Goal: Task Accomplishment & Management: Use online tool/utility

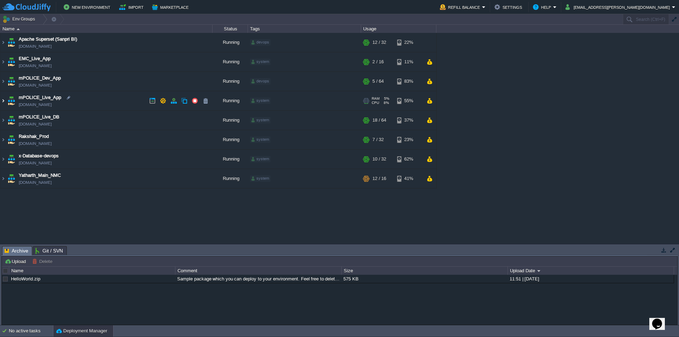
click at [3, 100] on img at bounding box center [3, 100] width 6 height 19
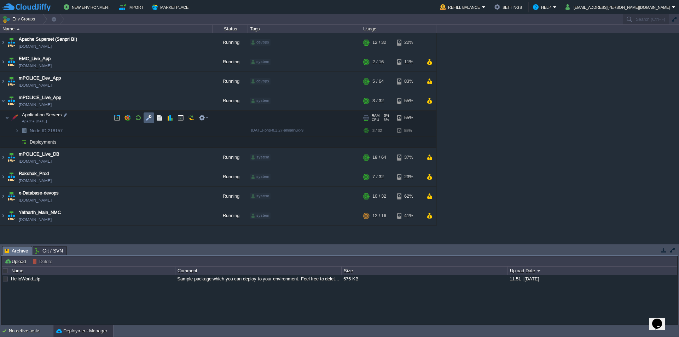
click at [146, 118] on button "button" at bounding box center [149, 118] width 6 height 6
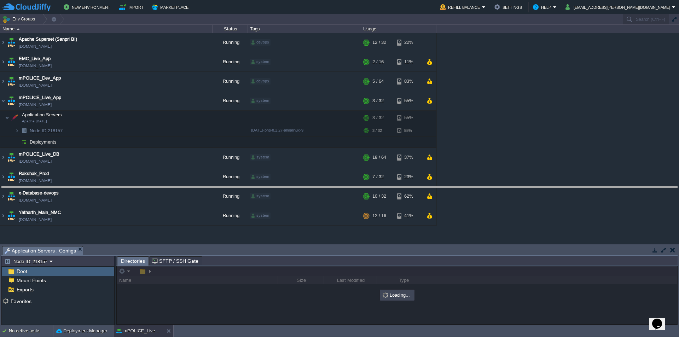
drag, startPoint x: 190, startPoint y: 254, endPoint x: 216, endPoint y: 134, distance: 122.4
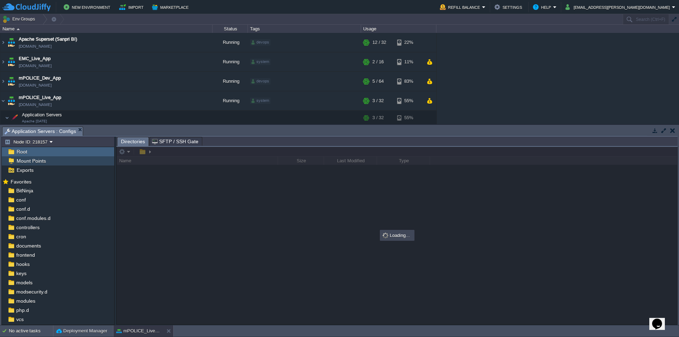
click at [44, 162] on span "Mount Points" at bounding box center [31, 161] width 32 height 6
type input "/bkup"
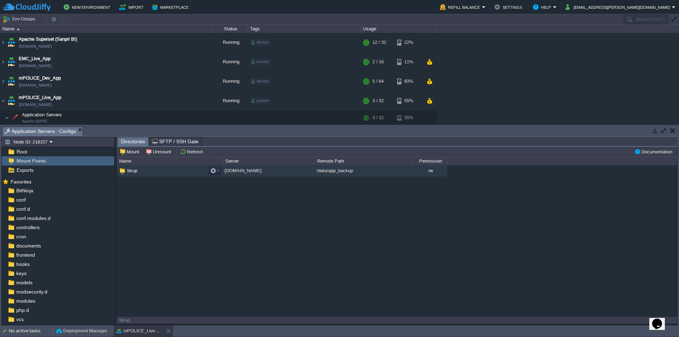
click at [133, 171] on span "bkup" at bounding box center [132, 171] width 12 height 6
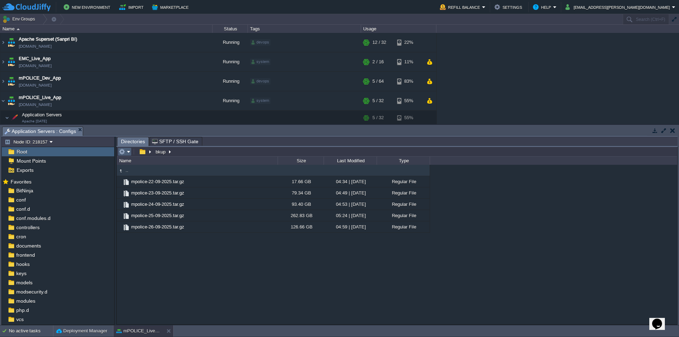
click at [128, 154] on em at bounding box center [125, 152] width 12 height 6
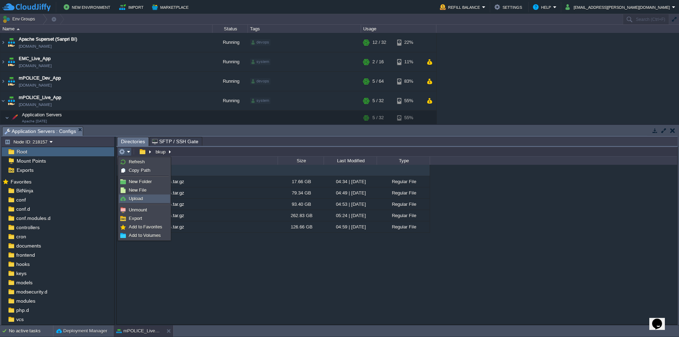
click at [139, 198] on span "Upload" at bounding box center [136, 198] width 14 height 5
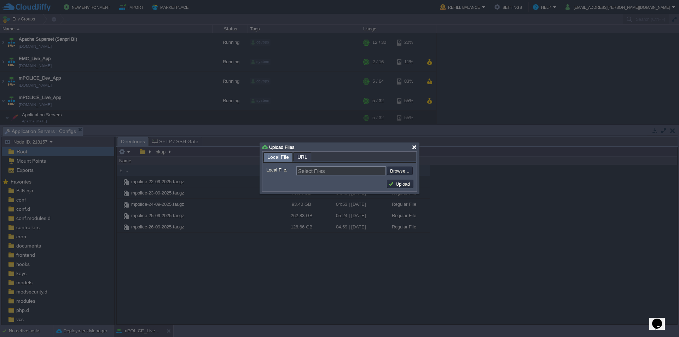
click at [414, 147] on div at bounding box center [414, 147] width 5 height 5
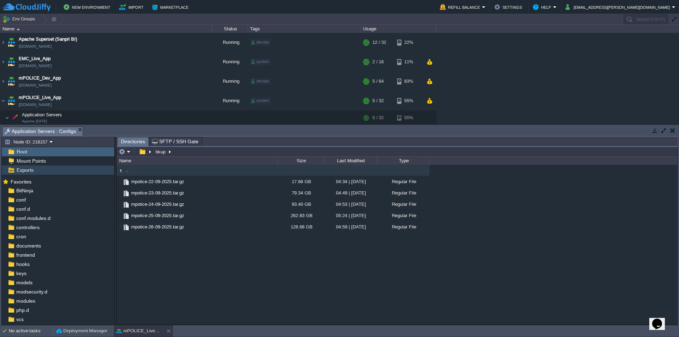
click at [48, 168] on div "Exports" at bounding box center [58, 170] width 113 height 9
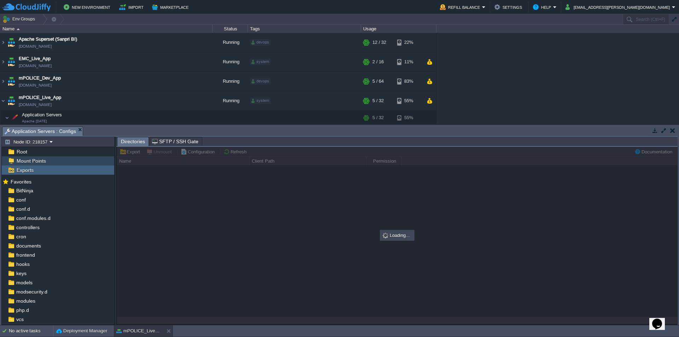
click at [48, 161] on div "Mount Points" at bounding box center [58, 160] width 113 height 9
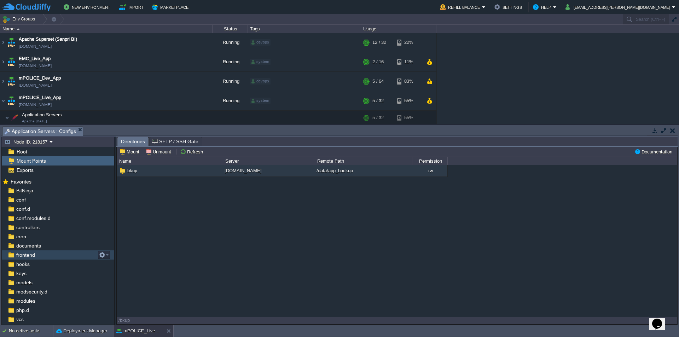
click at [36, 256] on link "frontend" at bounding box center [25, 255] width 21 height 6
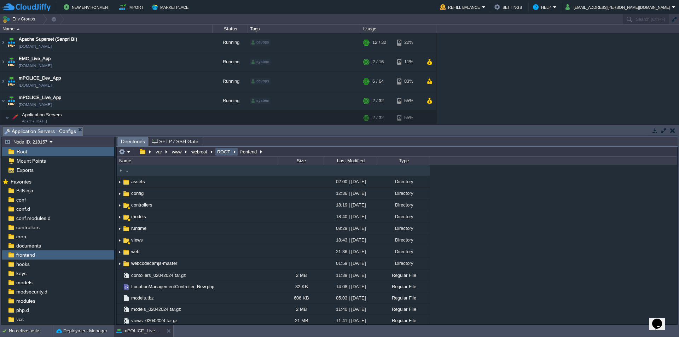
click at [224, 151] on button "ROOT" at bounding box center [224, 152] width 16 height 6
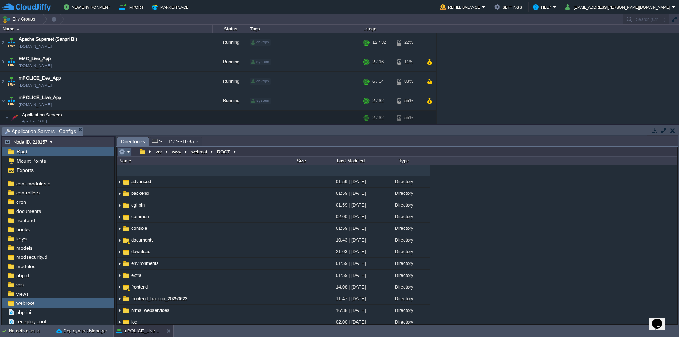
click at [128, 154] on em at bounding box center [125, 152] width 12 height 6
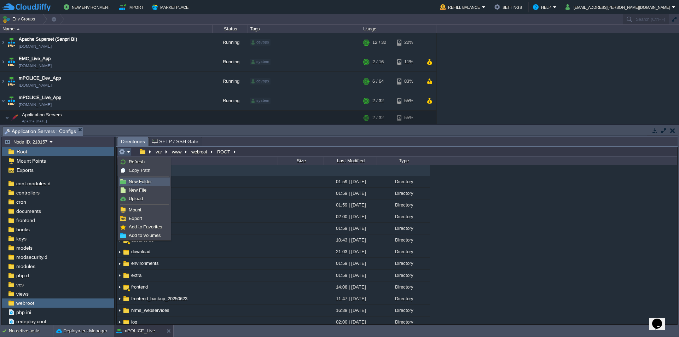
click at [141, 180] on span "New Folder" at bounding box center [140, 181] width 23 height 5
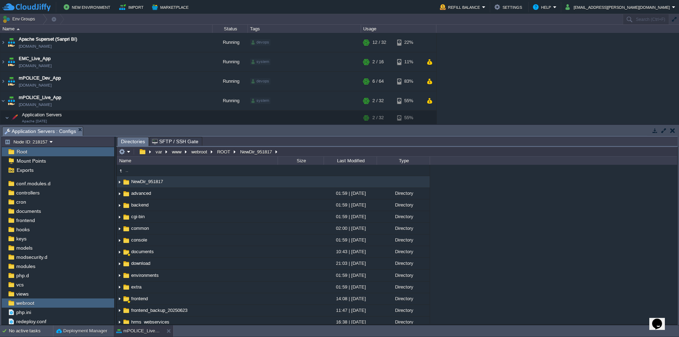
scroll to position [11, 0]
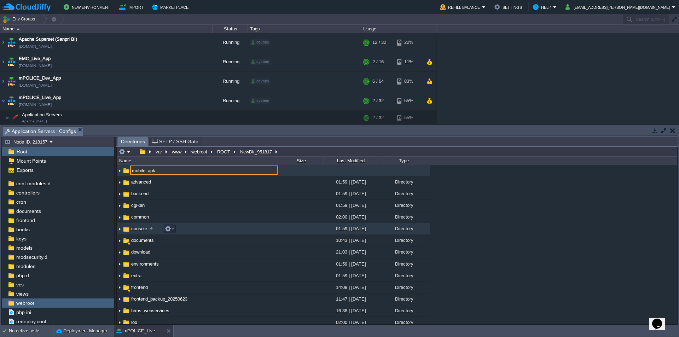
type input "mobile_apk"
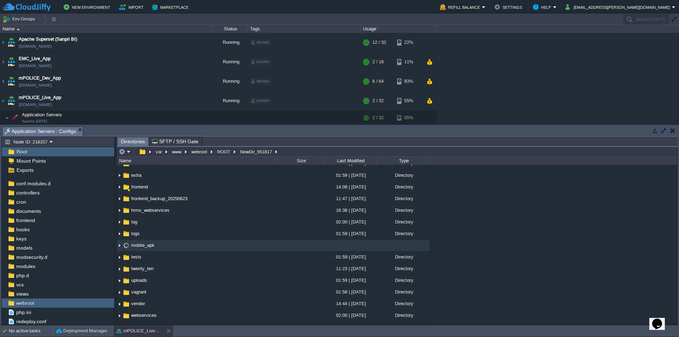
click at [153, 246] on span "mobile_apk" at bounding box center [142, 245] width 25 height 6
click at [127, 150] on em at bounding box center [125, 152] width 12 height 6
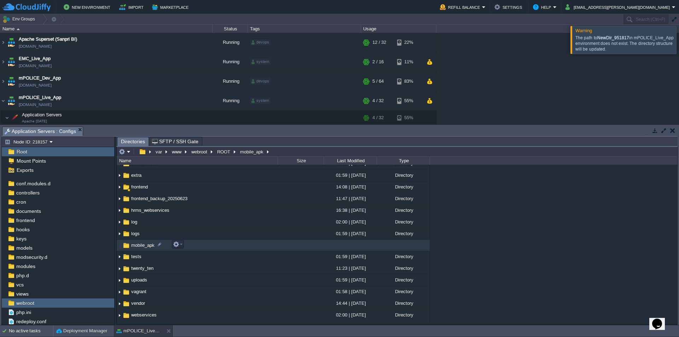
click at [154, 248] on span "mobile_apk" at bounding box center [142, 245] width 25 height 6
click at [142, 247] on span "mobile_apk" at bounding box center [142, 245] width 25 height 6
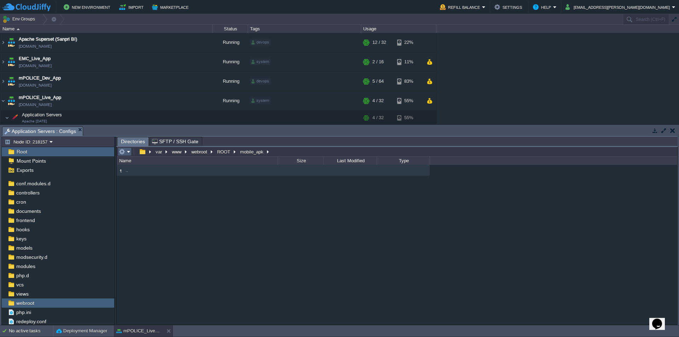
click at [130, 153] on em at bounding box center [125, 152] width 12 height 6
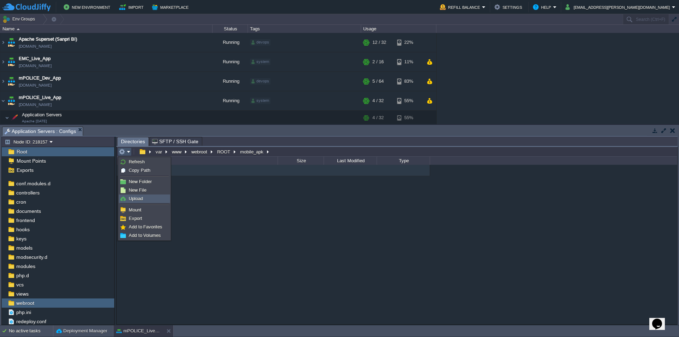
click at [139, 199] on span "Upload" at bounding box center [136, 198] width 14 height 5
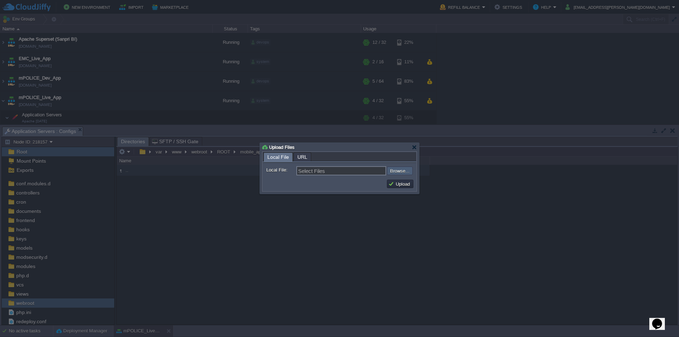
click at [411, 171] on input "file" at bounding box center [368, 171] width 90 height 8
type input "C:\fakepath\m-POLICE.apk"
type input "m-POLICE.apk"
click at [404, 185] on button "Upload" at bounding box center [401, 184] width 24 height 6
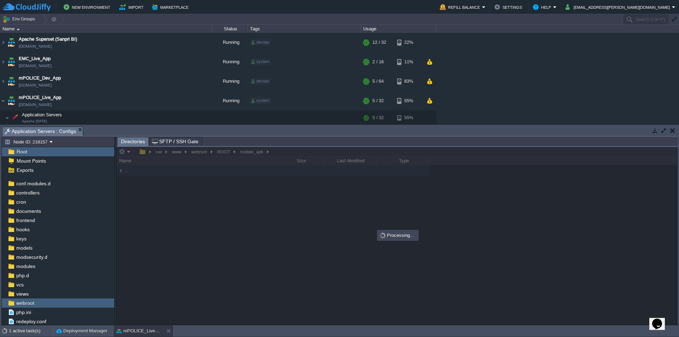
click at [339, 154] on div at bounding box center [397, 236] width 561 height 178
